Goal: Information Seeking & Learning: Learn about a topic

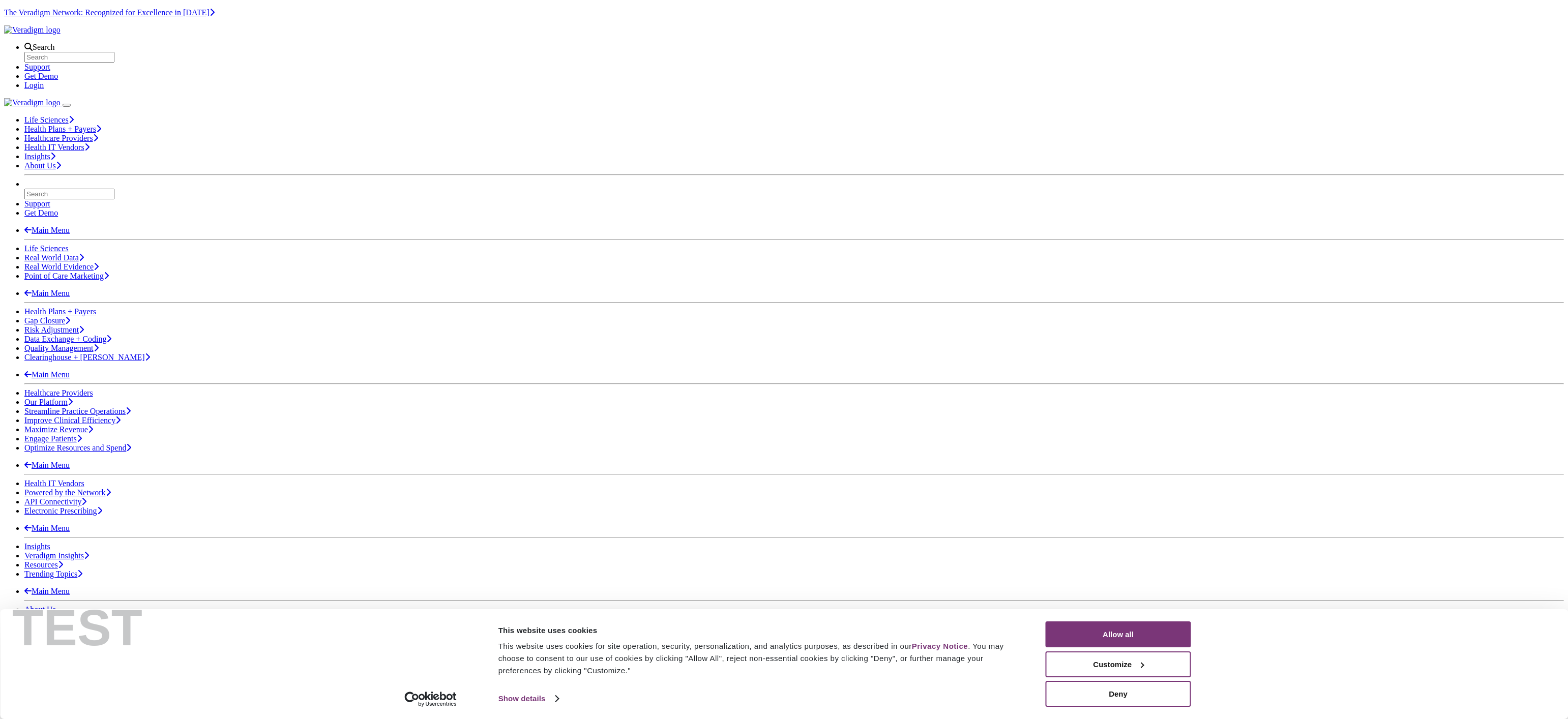
scroll to position [602, 0]
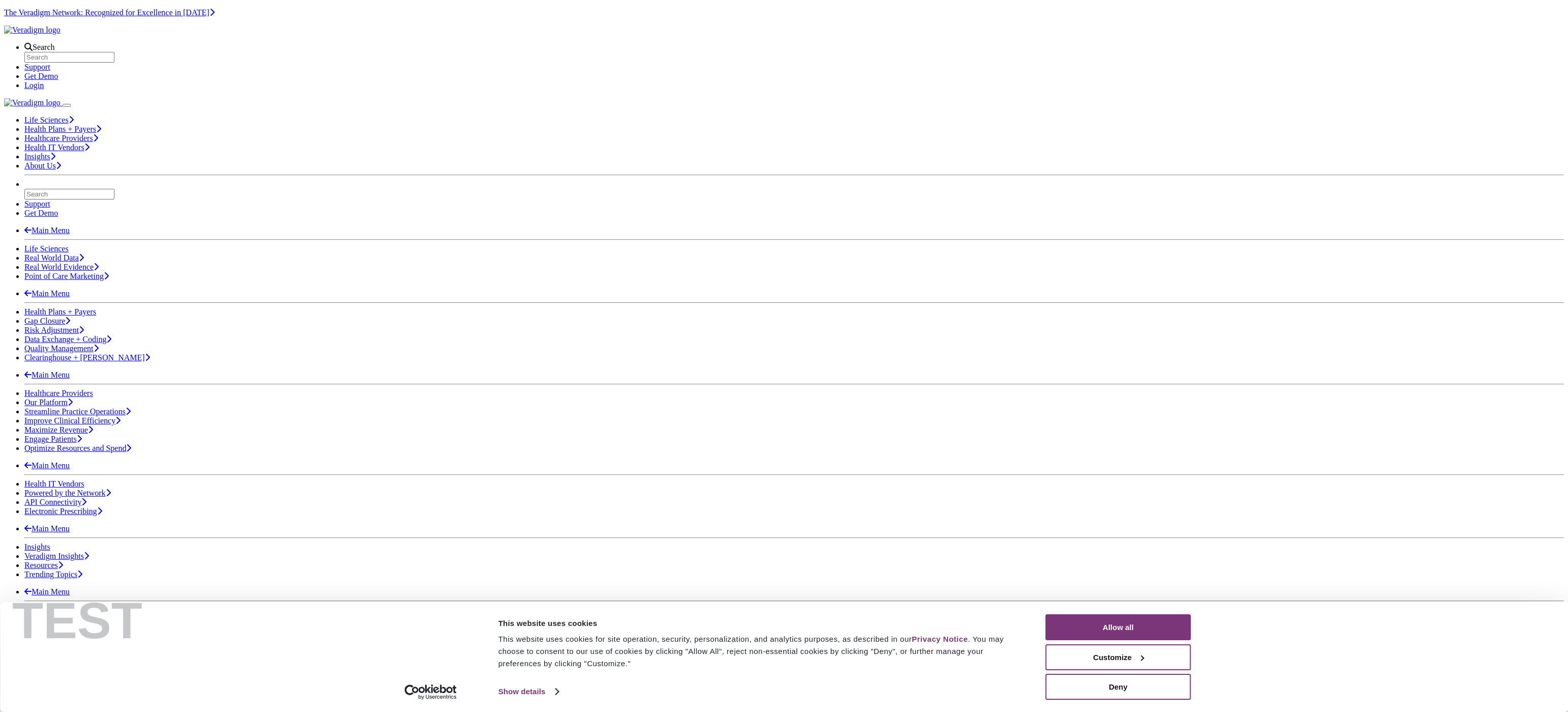
scroll to position [366, 0]
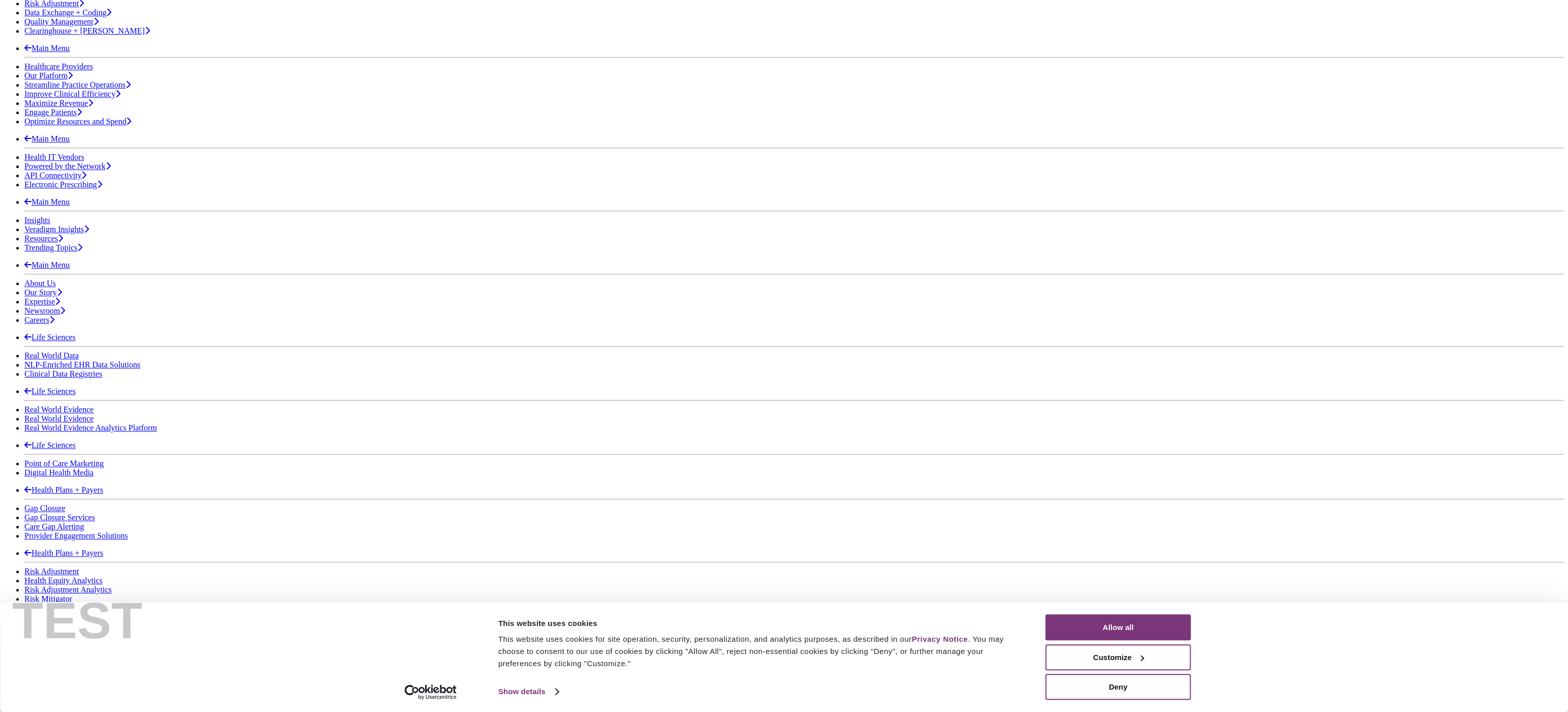
scroll to position [366, 0]
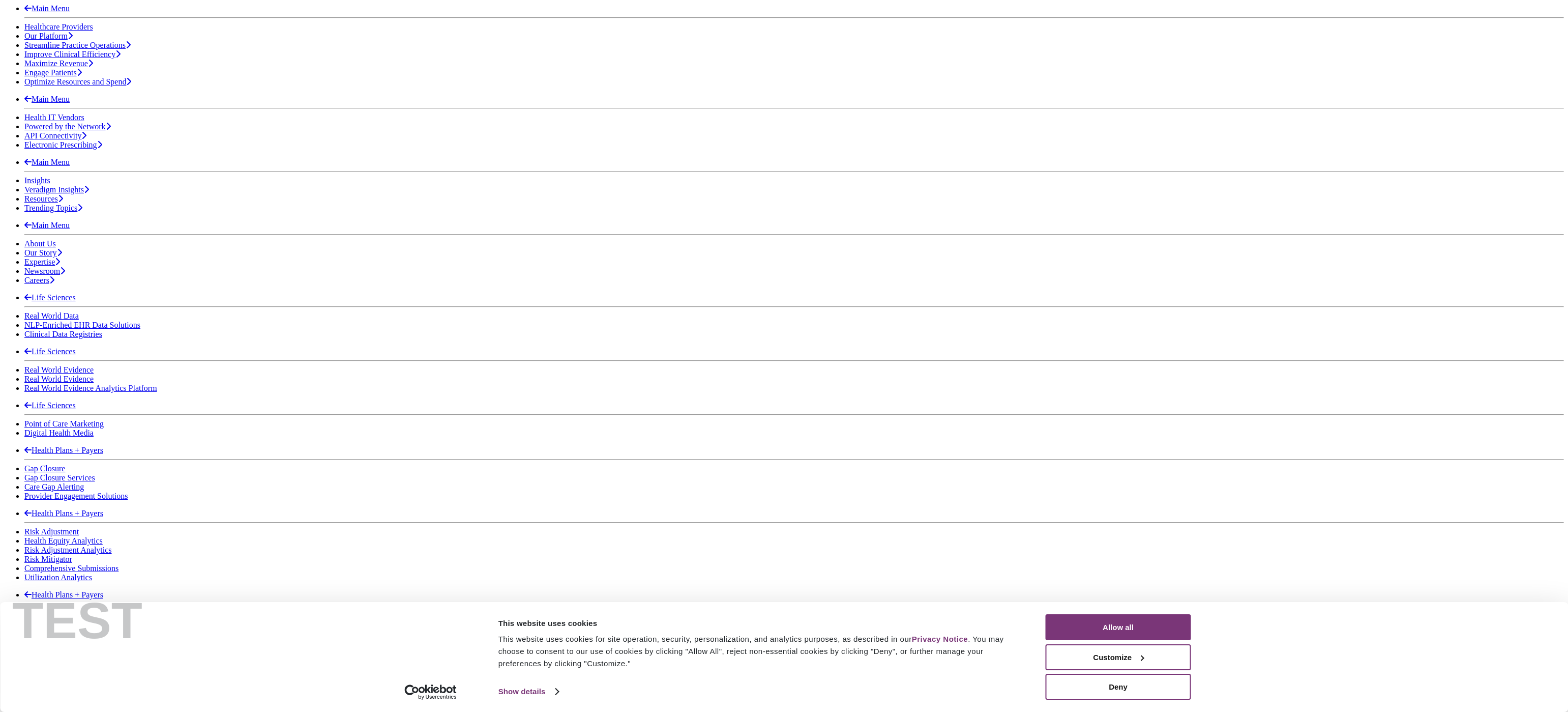
drag, startPoint x: 659, startPoint y: 313, endPoint x: 715, endPoint y: 318, distance: 56.2
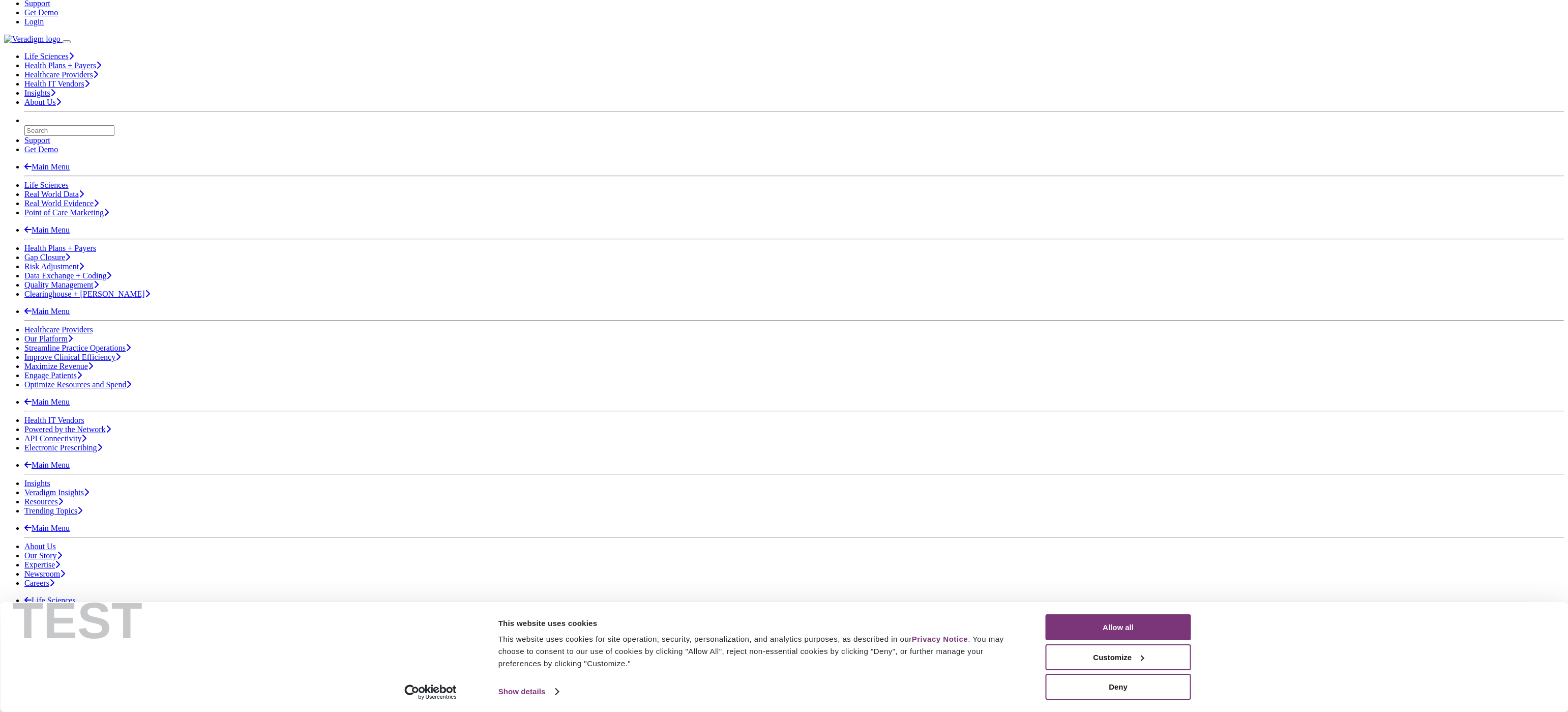
scroll to position [342, 0]
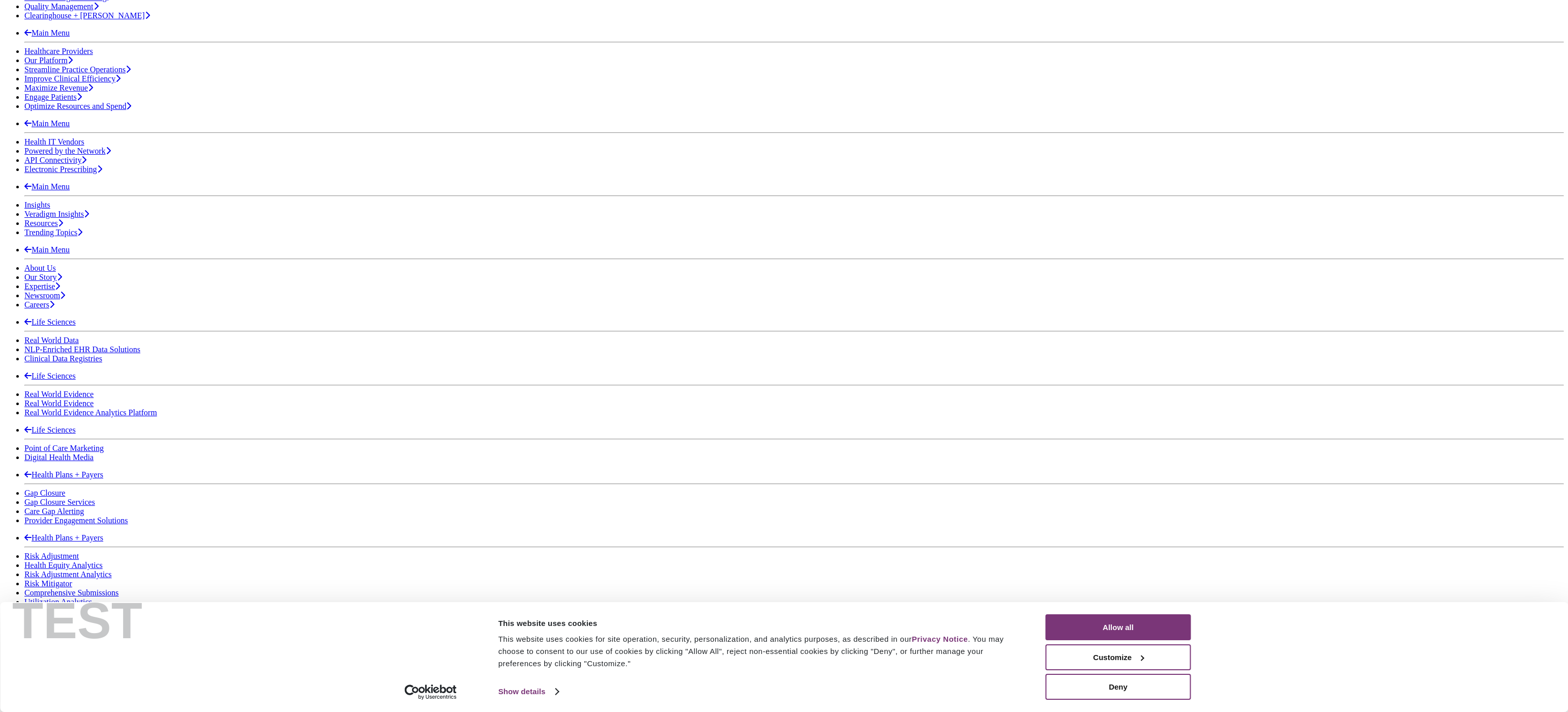
drag, startPoint x: 801, startPoint y: 307, endPoint x: 808, endPoint y: 308, distance: 7.1
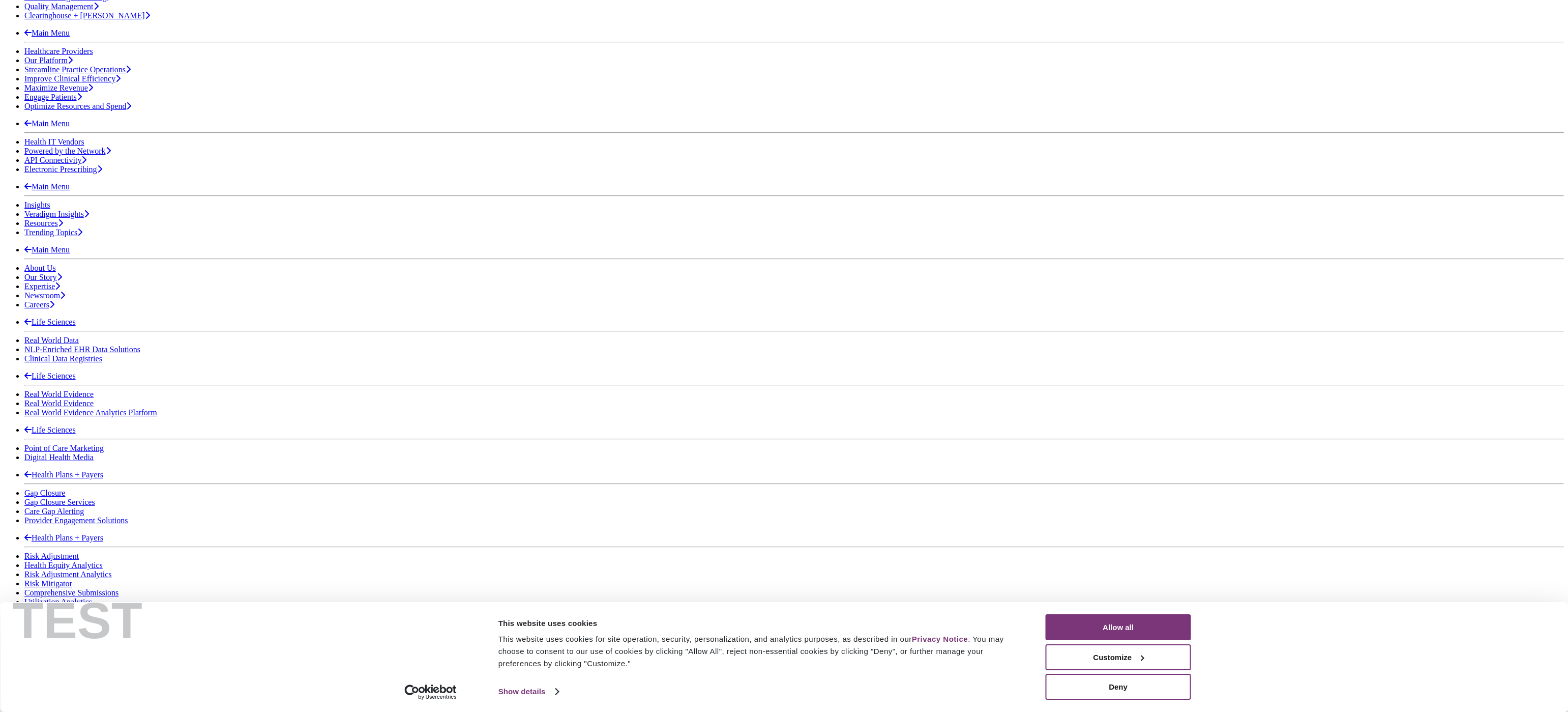
drag, startPoint x: 776, startPoint y: 315, endPoint x: 864, endPoint y: 317, distance: 88.0
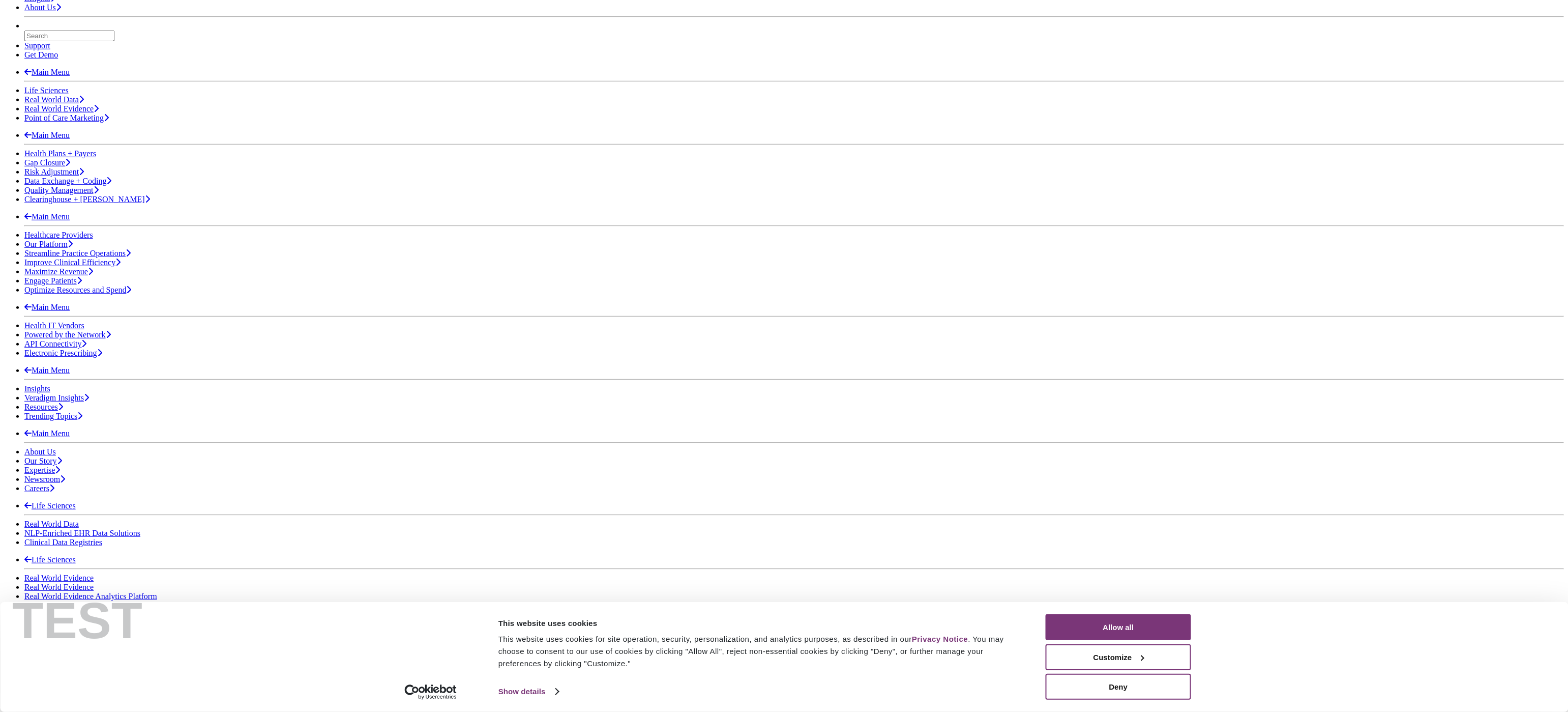
scroll to position [65, 0]
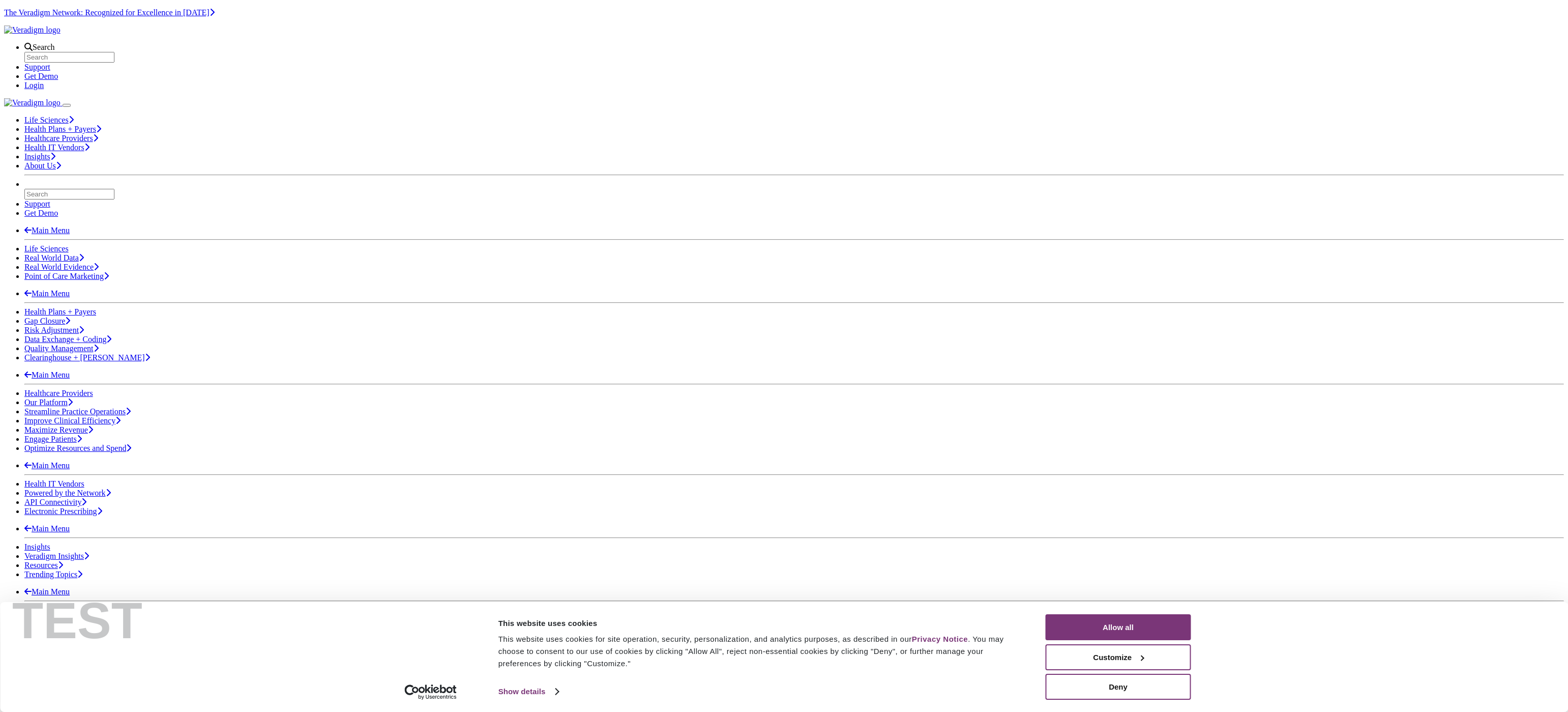
scroll to position [374, 0]
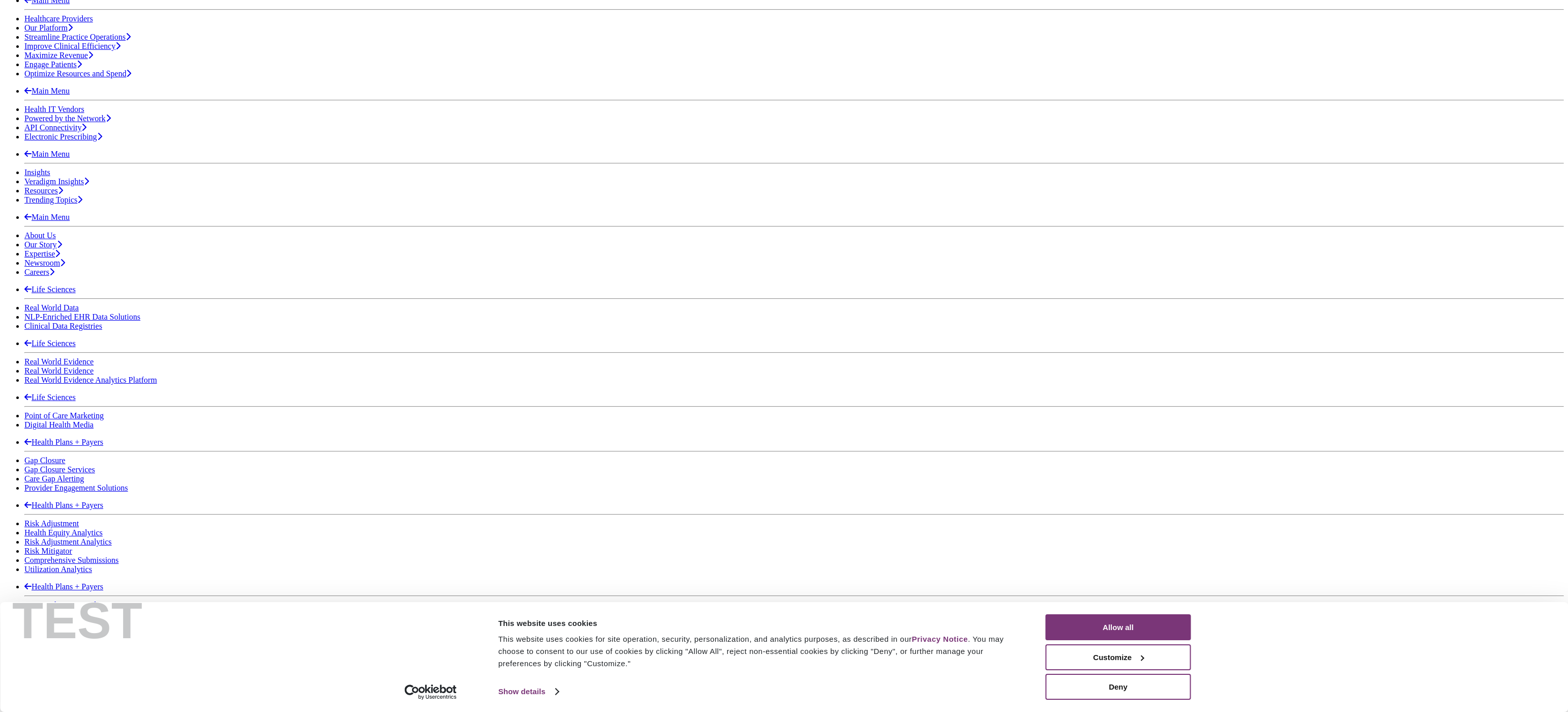
drag, startPoint x: 715, startPoint y: 272, endPoint x: 816, endPoint y: 277, distance: 101.1
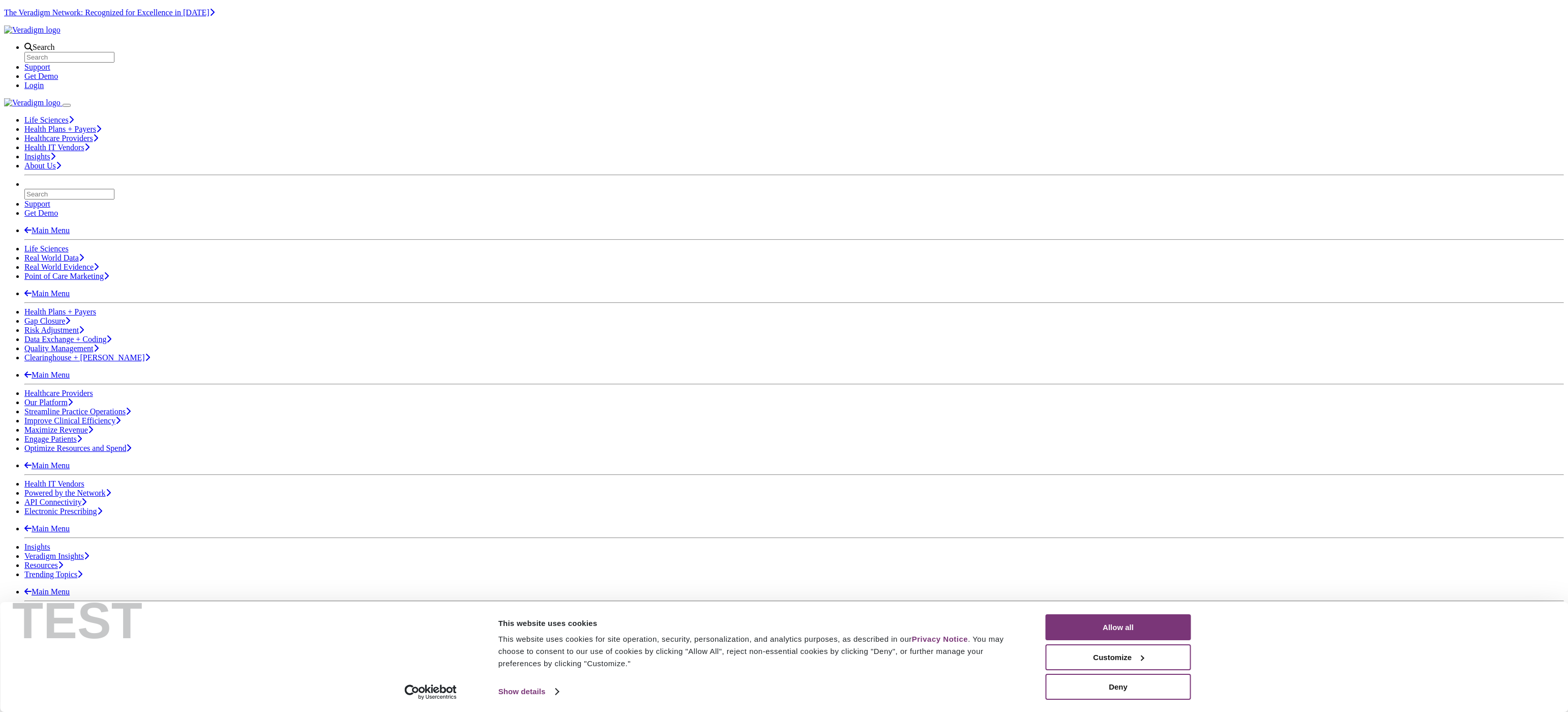
scroll to position [464, 0]
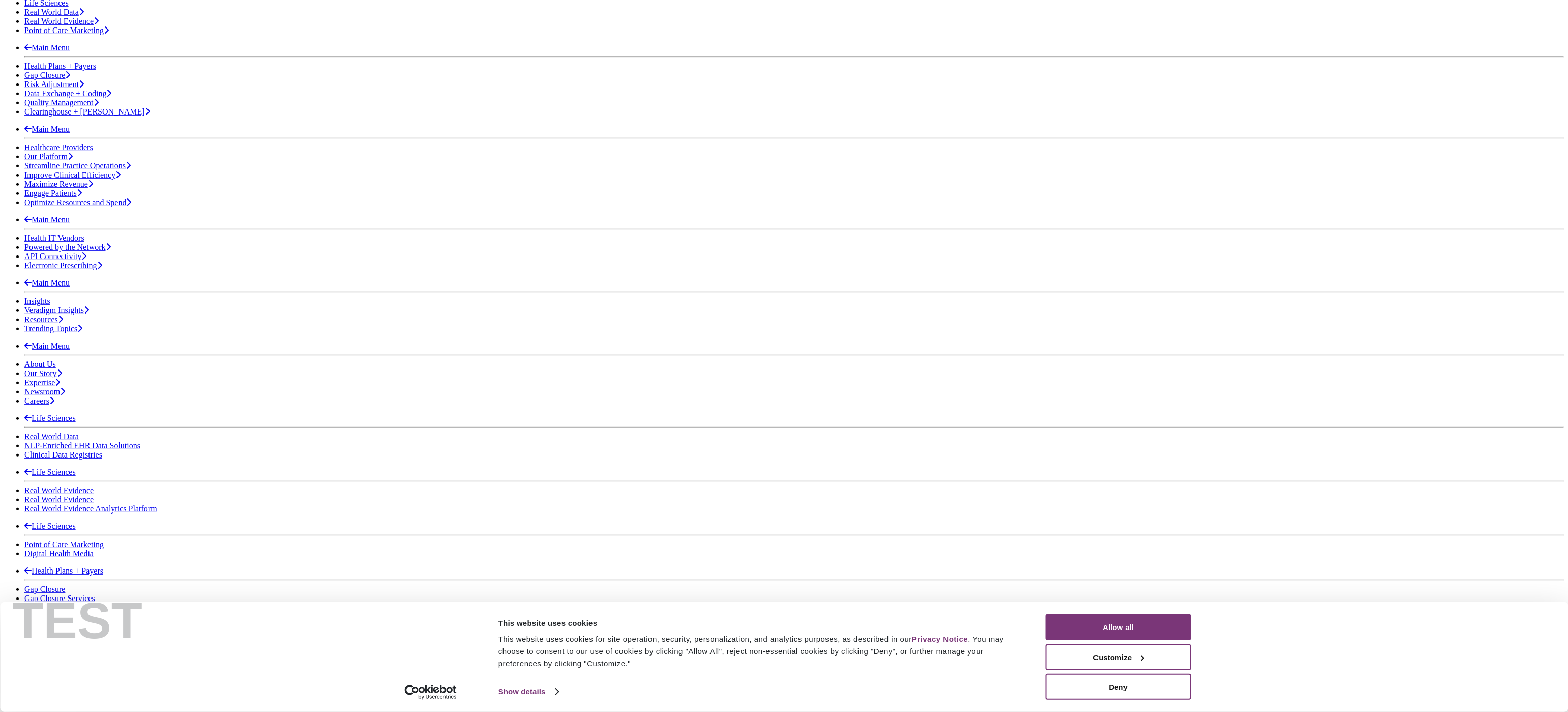
scroll to position [293, 0]
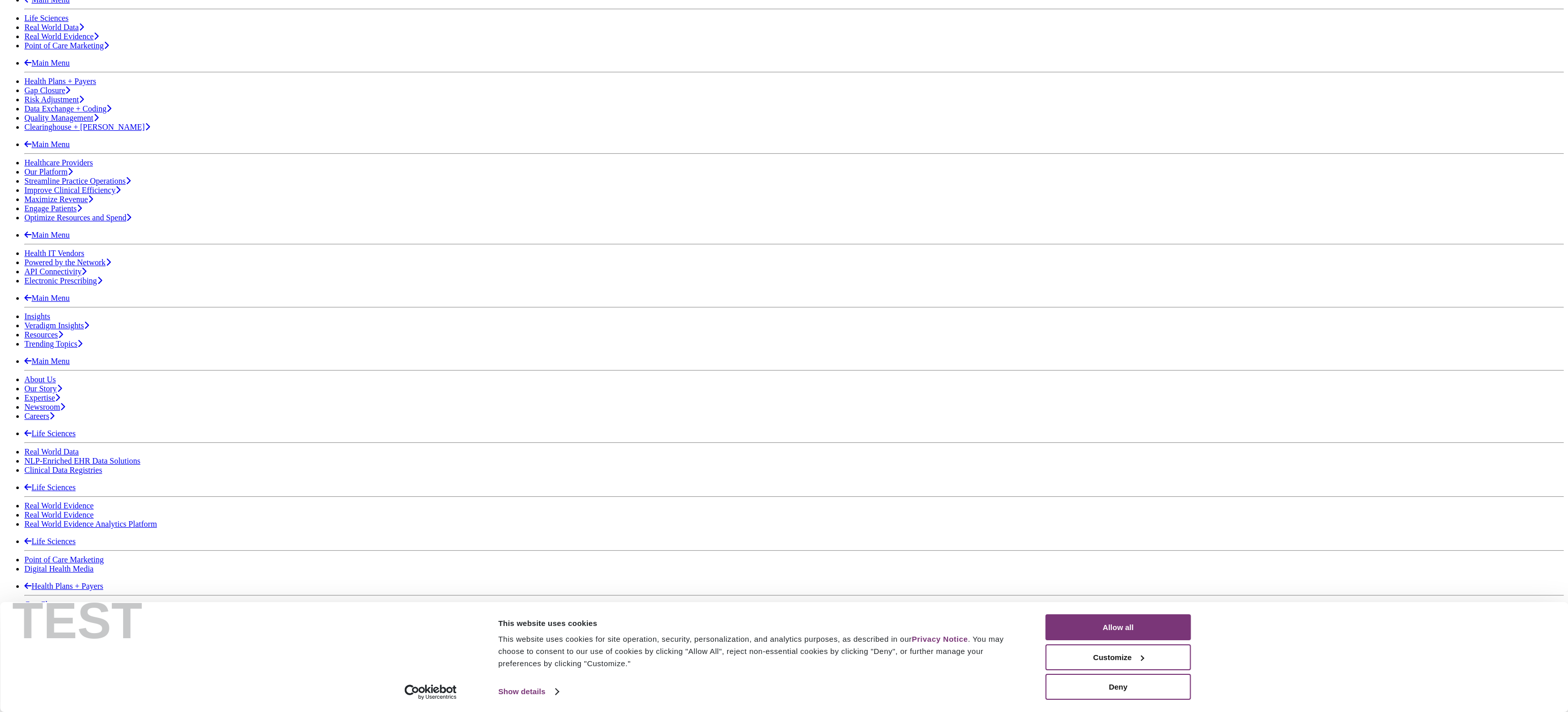
scroll to position [359, 0]
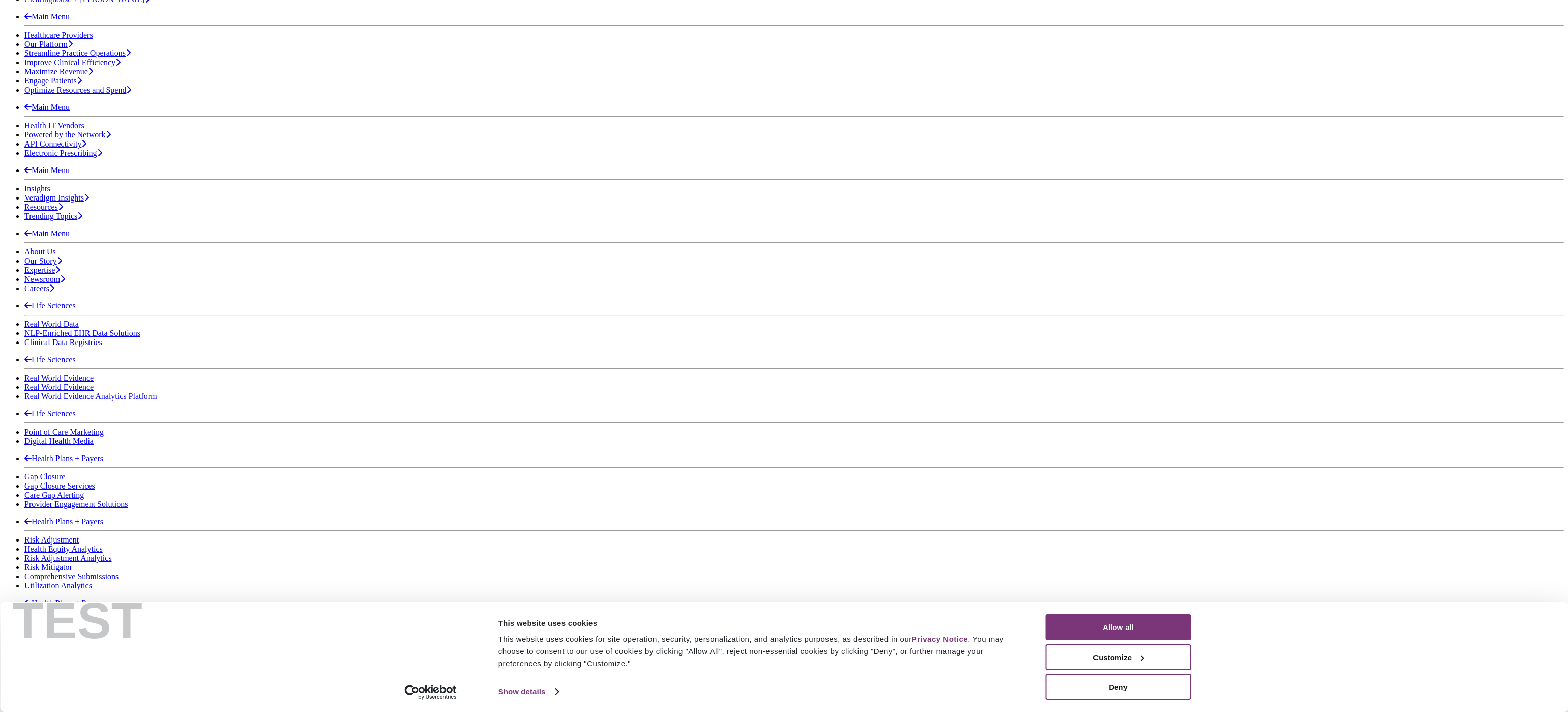
drag, startPoint x: 765, startPoint y: 299, endPoint x: 841, endPoint y: 300, distance: 76.0
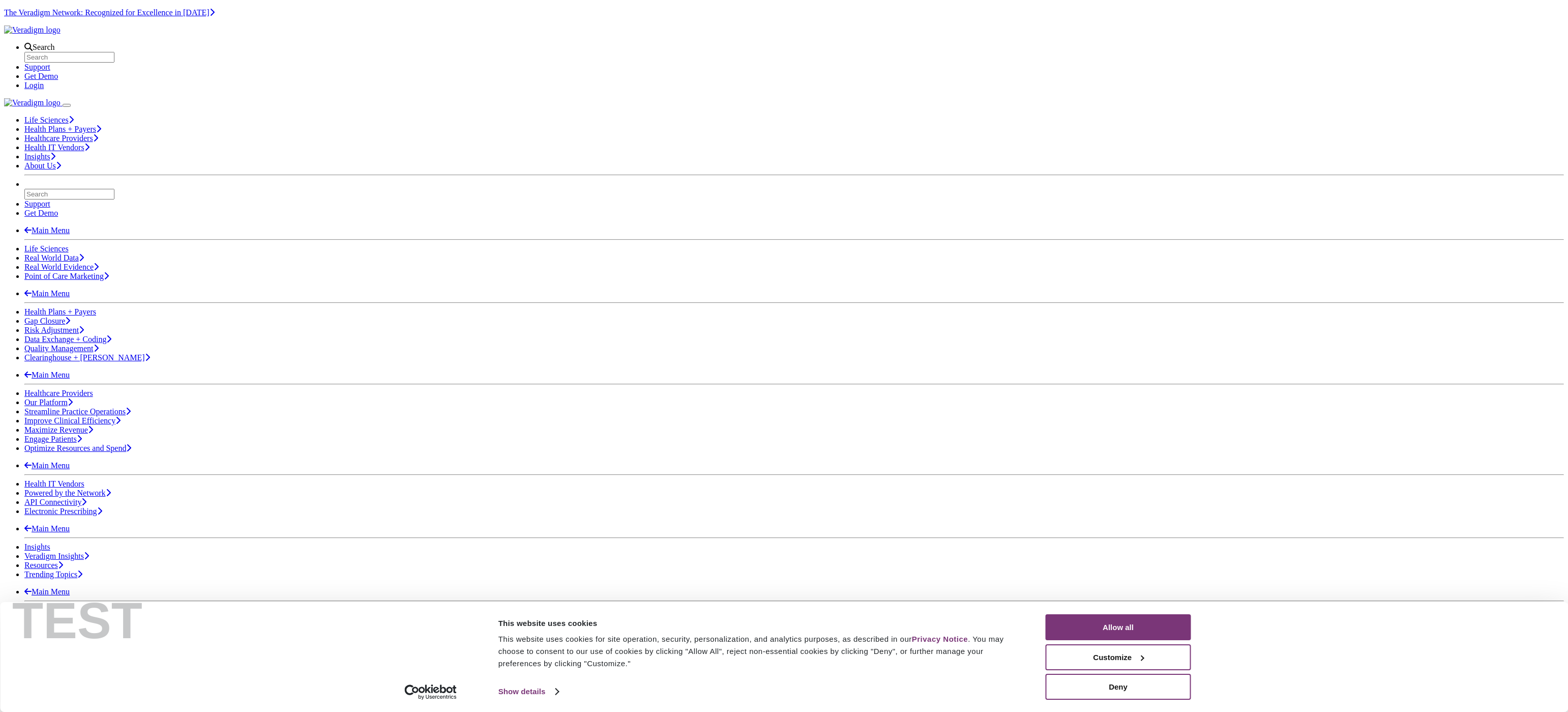
click at [801, 47] on div "Search Support Get Demo Login" at bounding box center [784, 67] width 1559 height 47
